Goal: Find contact information: Find contact information

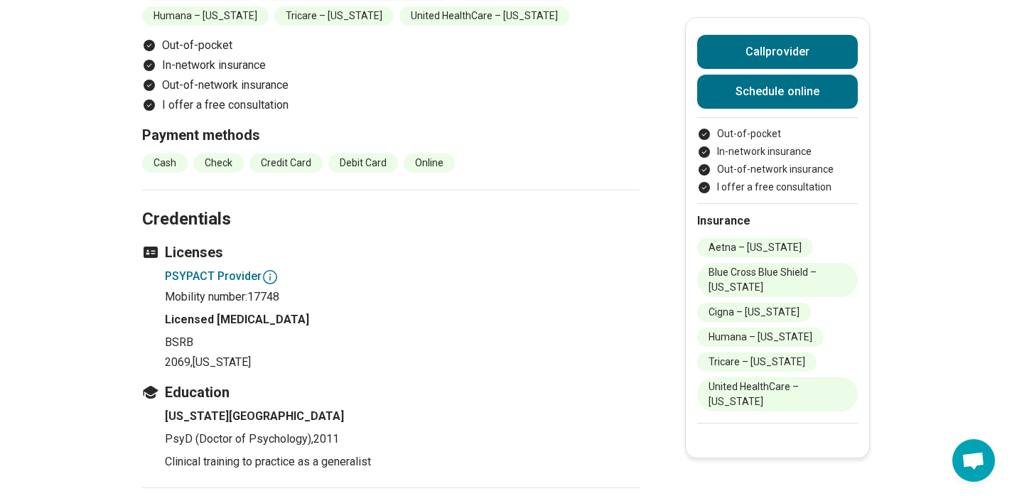
scroll to position [1756, 0]
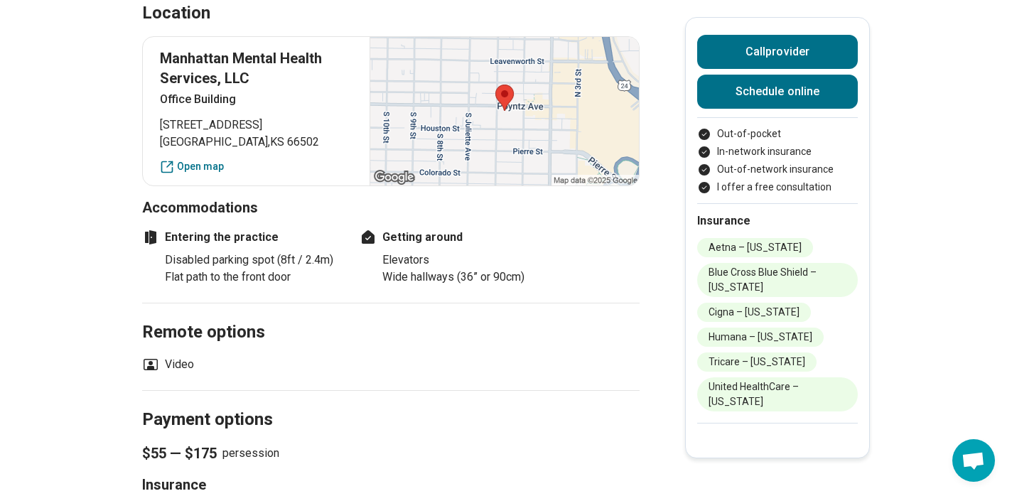
scroll to position [1048, 0]
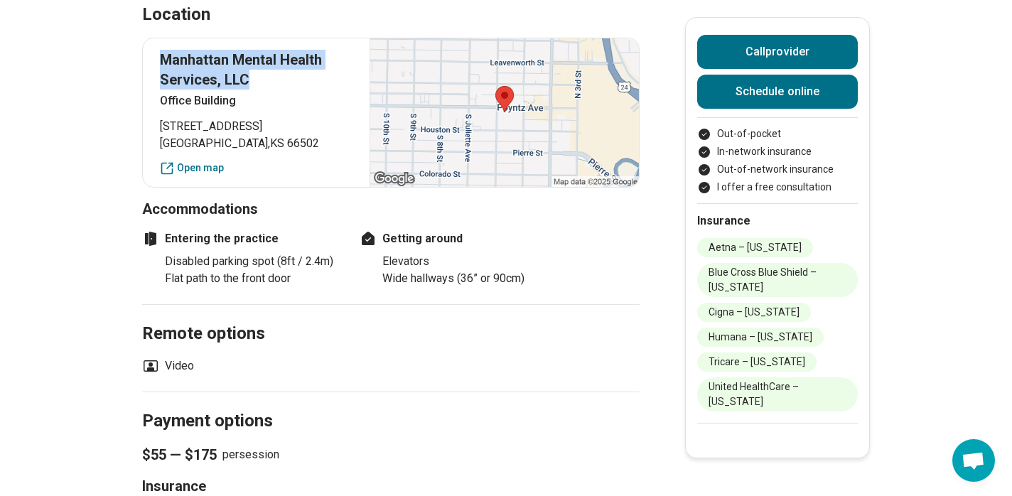
drag, startPoint x: 265, startPoint y: 50, endPoint x: 157, endPoint y: 28, distance: 110.1
click at [157, 38] on div "Manhattan Mental Health Services, LLC [GEOGRAPHIC_DATA] [STREET_ADDRESS] Open m…" at bounding box center [390, 113] width 497 height 150
copy p "Manhattan Mental Health Services, LLC"
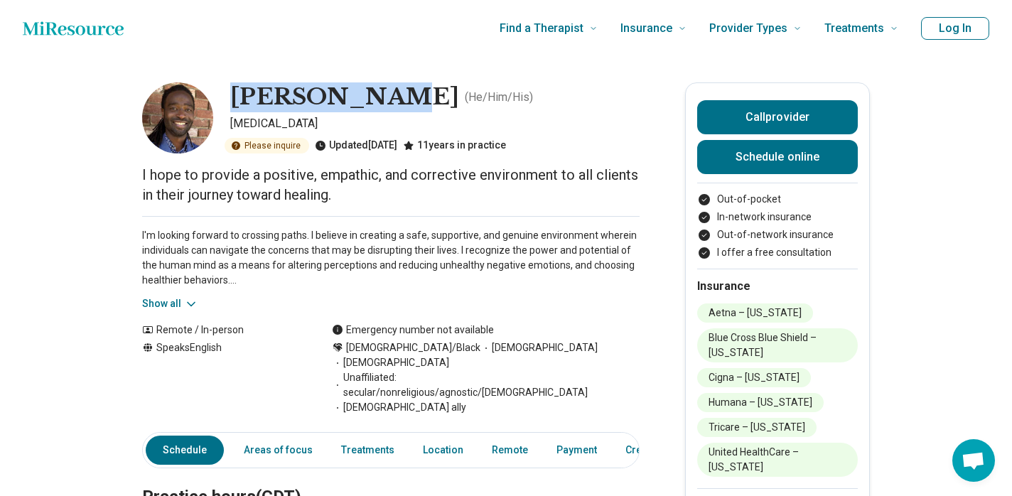
drag, startPoint x: 377, startPoint y: 99, endPoint x: 237, endPoint y: 87, distance: 140.4
click at [237, 87] on h1 "[PERSON_NAME]" at bounding box center [344, 97] width 229 height 30
copy h1 "[PERSON_NAME]"
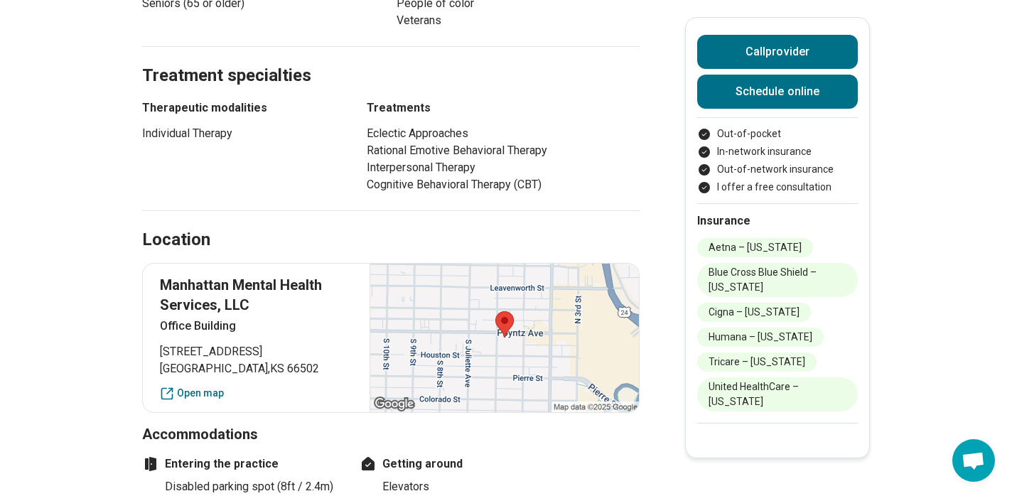
scroll to position [823, 0]
drag, startPoint x: 254, startPoint y: 275, endPoint x: 158, endPoint y: 260, distance: 96.4
click at [158, 262] on div "Manhattan Mental Health Services, LLC [GEOGRAPHIC_DATA] [STREET_ADDRESS] Open m…" at bounding box center [390, 337] width 497 height 150
copy p "Manhattan Mental Health Services, LLC"
